Goal: Transaction & Acquisition: Purchase product/service

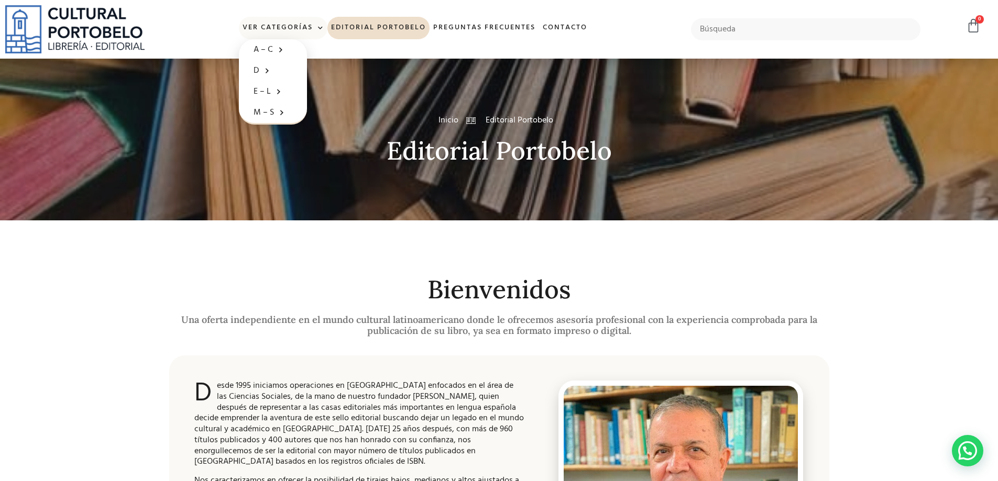
click at [317, 26] on span at bounding box center [318, 28] width 11 height 16
click at [321, 24] on span at bounding box center [318, 28] width 11 height 16
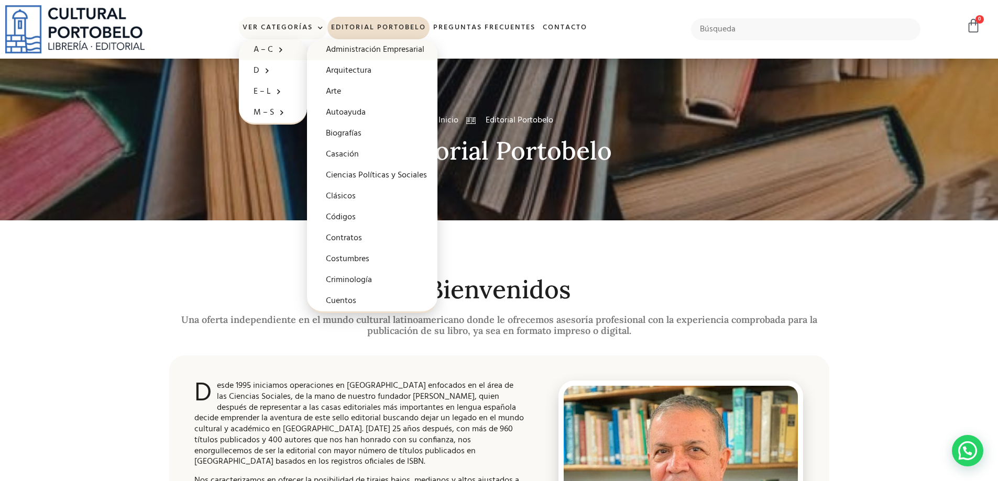
click at [345, 49] on link "Administración Empresarial" at bounding box center [372, 49] width 130 height 21
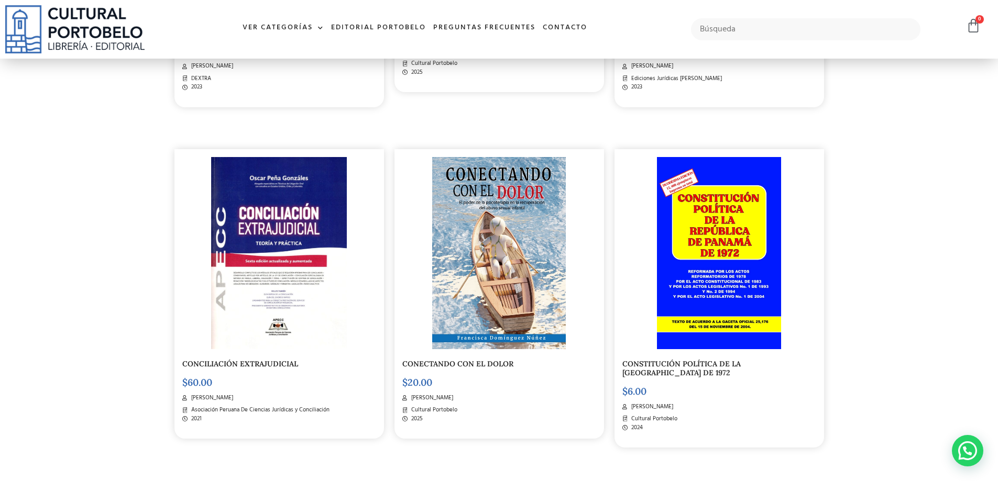
scroll to position [785, 0]
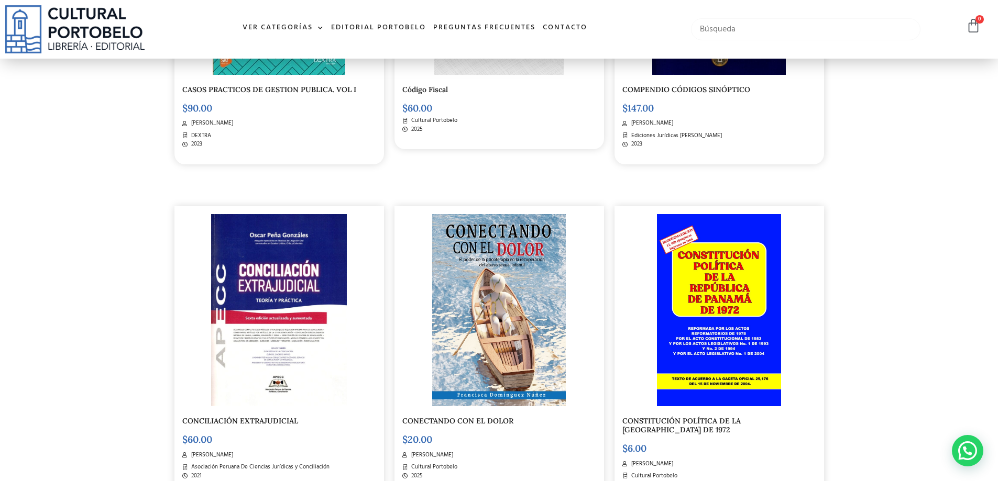
click at [780, 22] on input "text" at bounding box center [806, 29] width 230 height 22
click at [825, 31] on input "hector" at bounding box center [806, 29] width 230 height 22
type input "hector"
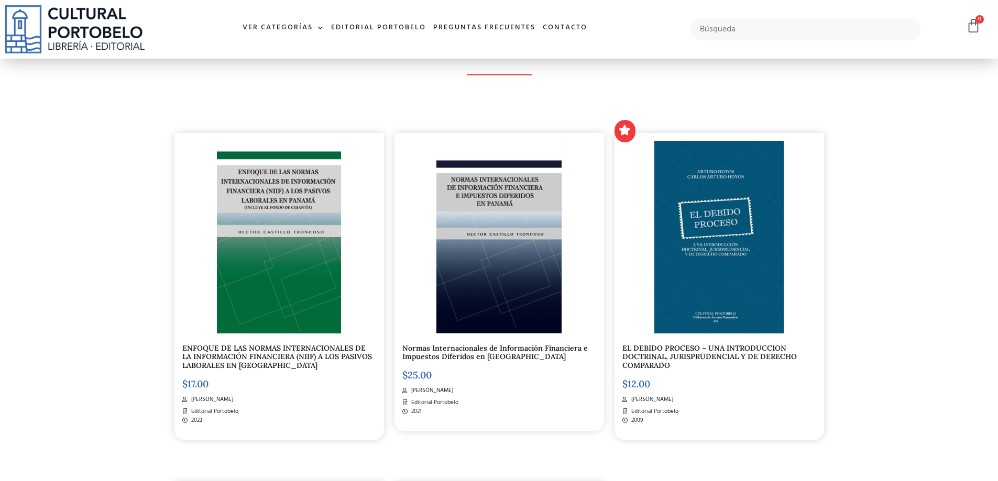
scroll to position [210, 0]
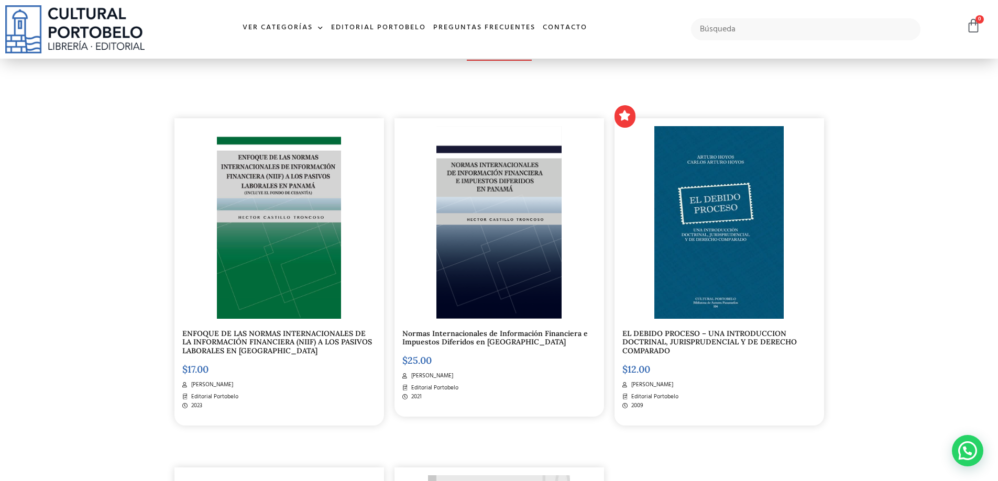
click at [298, 205] on img at bounding box center [279, 222] width 125 height 193
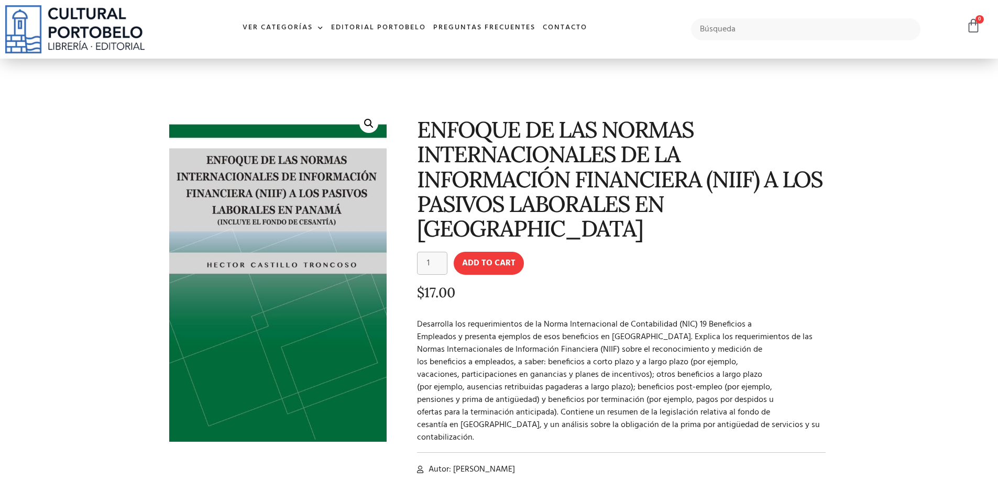
click at [676, 258] on div "ENFOQUE DE LAS NORMAS INTERNACIONALES DE LA INFORMACIÓN FINANCIERA (NIIF) A LOS…" at bounding box center [613, 309] width 443 height 417
click at [716, 33] on input "text" at bounding box center [806, 29] width 230 height 22
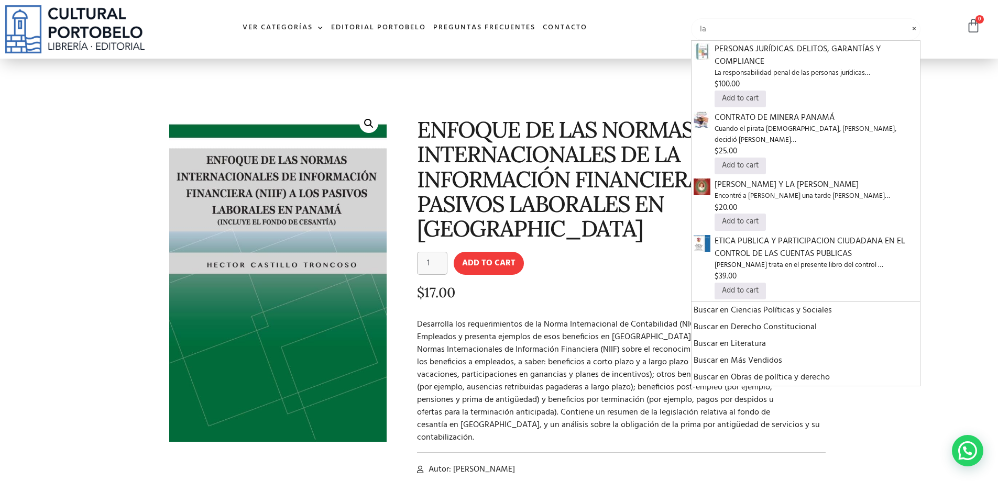
type input "l"
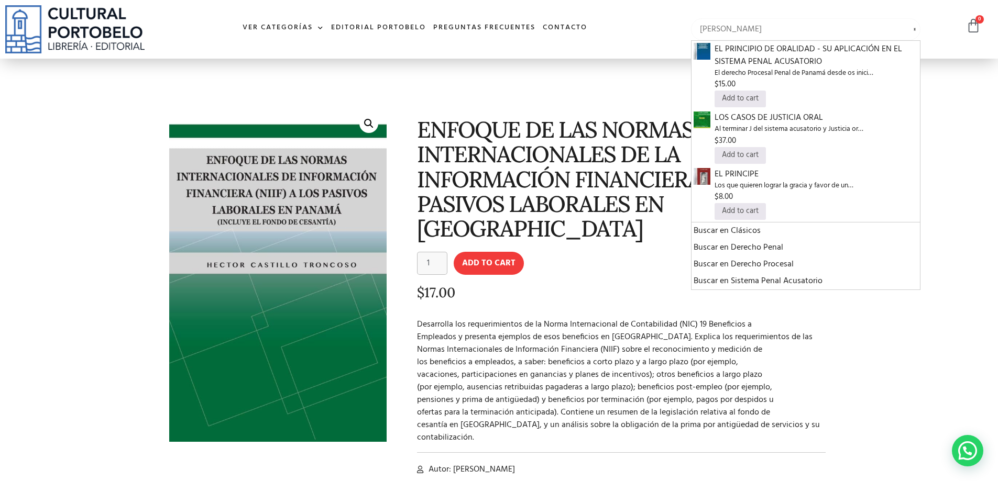
type input "[PERSON_NAME]"
